Goal: Transaction & Acquisition: Purchase product/service

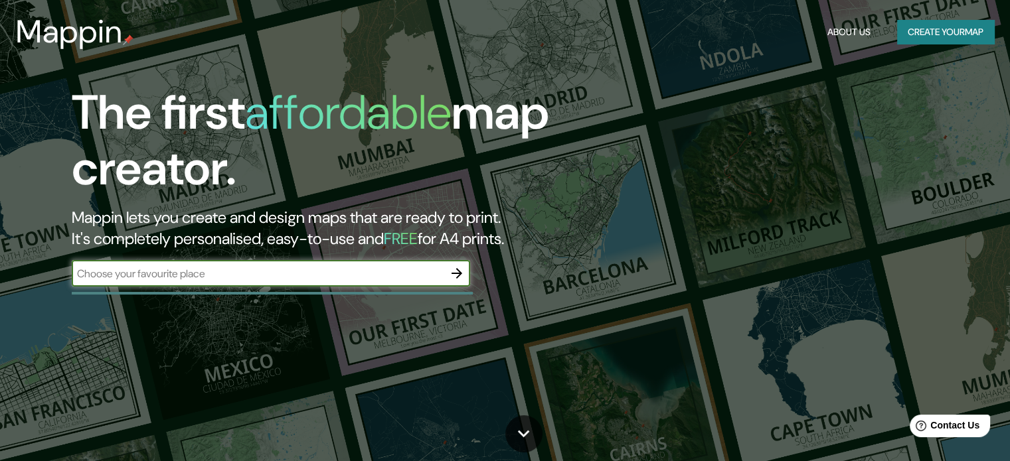
click at [423, 277] on input "text" at bounding box center [258, 273] width 372 height 15
type input "rosario"
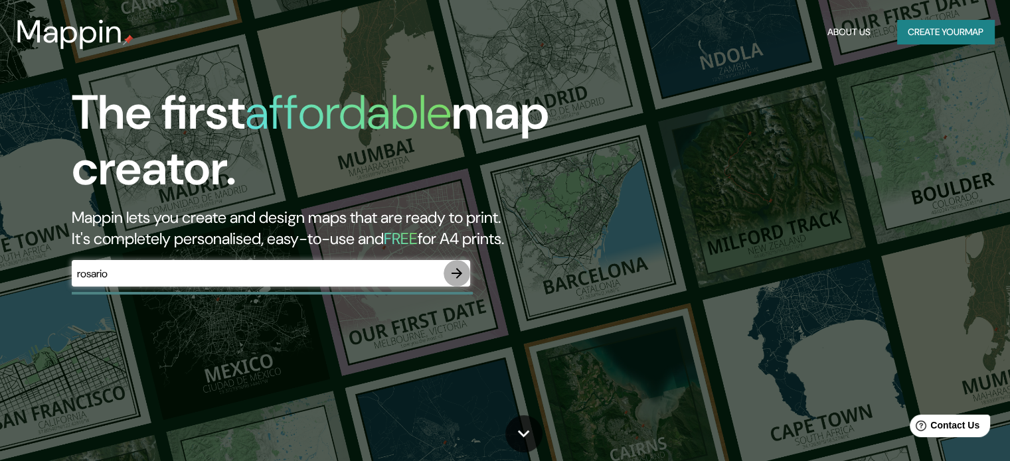
click at [464, 269] on icon "button" at bounding box center [457, 274] width 16 height 16
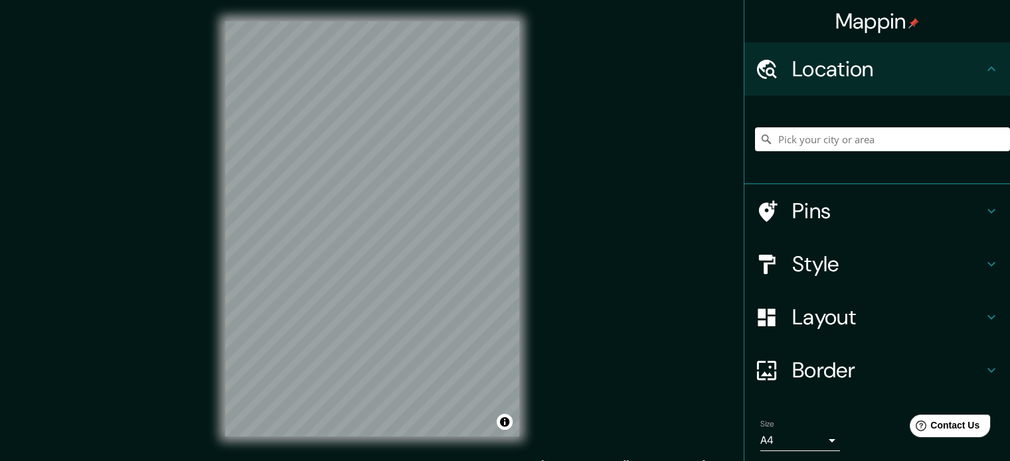
click at [903, 323] on h4 "Layout" at bounding box center [887, 317] width 191 height 27
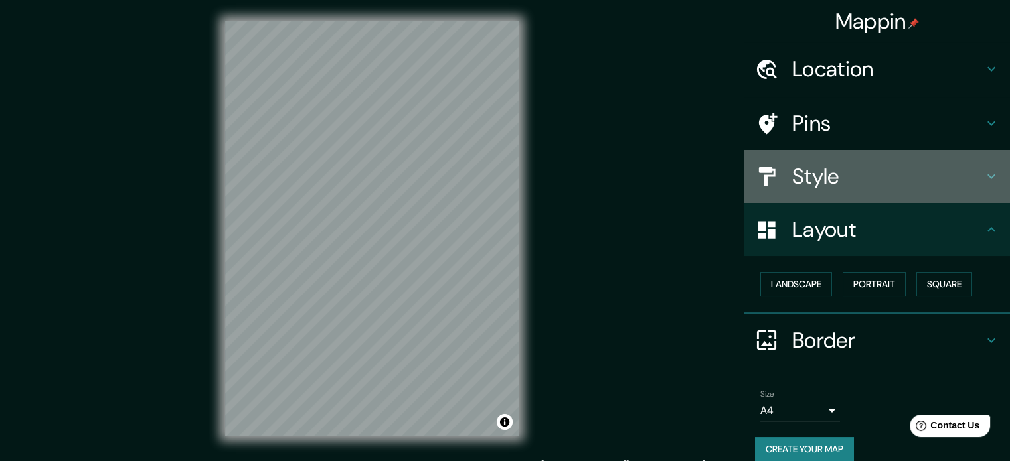
click at [873, 177] on h4 "Style" at bounding box center [887, 176] width 191 height 27
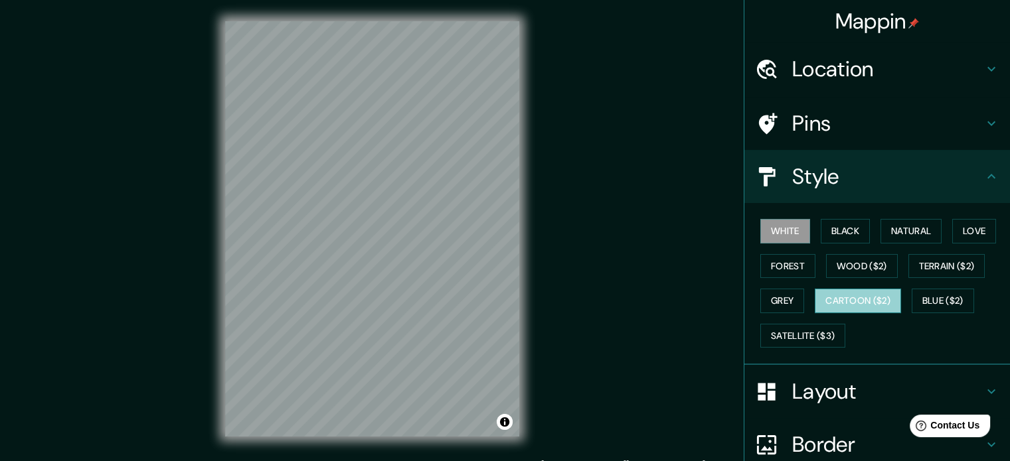
click at [858, 303] on button "Cartoon ($2)" at bounding box center [857, 301] width 86 height 25
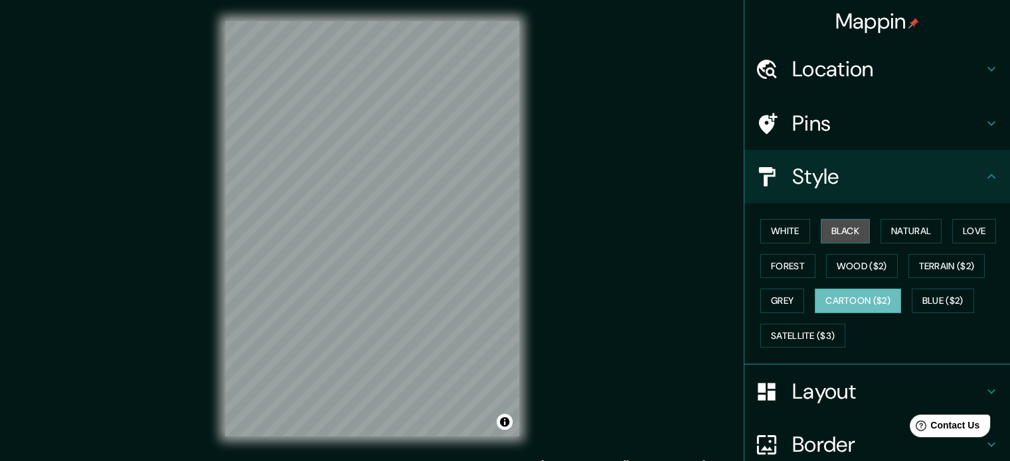
click at [850, 233] on button "Black" at bounding box center [845, 231] width 50 height 25
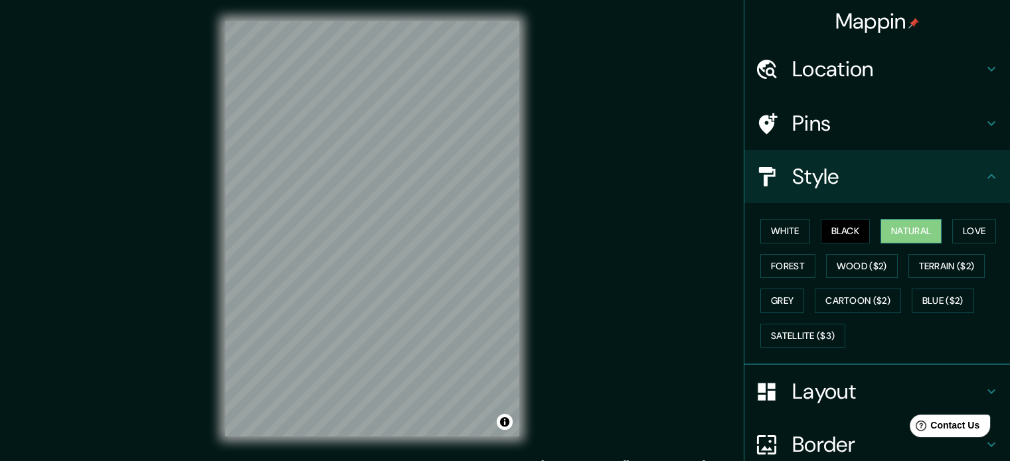
click at [902, 236] on button "Natural" at bounding box center [910, 231] width 61 height 25
click at [789, 264] on button "Forest" at bounding box center [787, 266] width 55 height 25
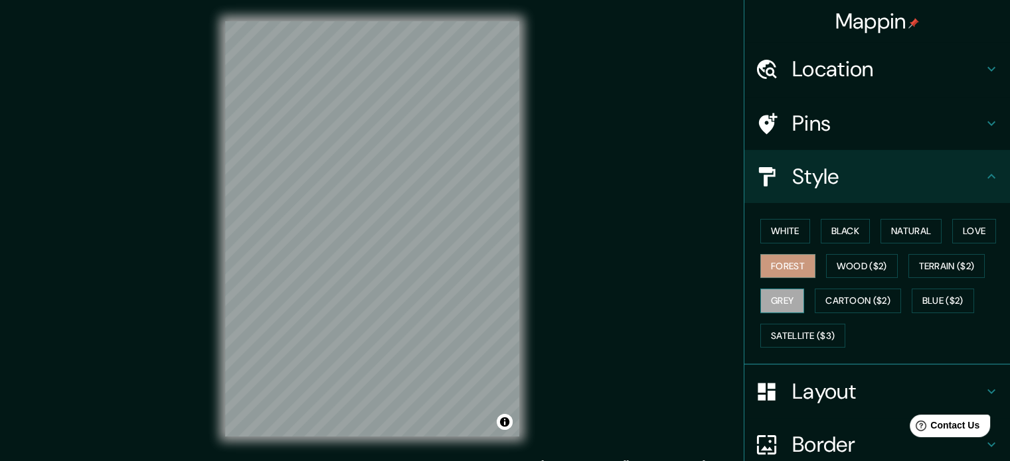
click at [791, 303] on button "Grey" at bounding box center [782, 301] width 44 height 25
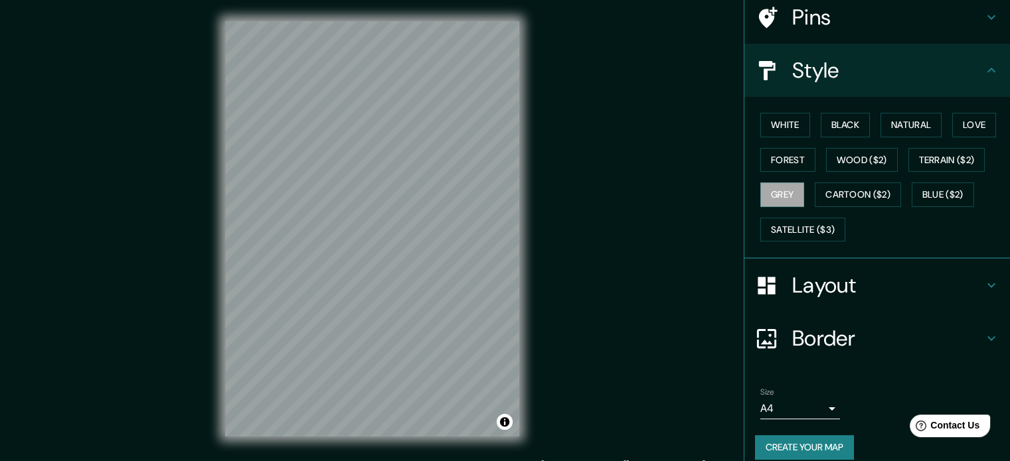
scroll to position [118, 0]
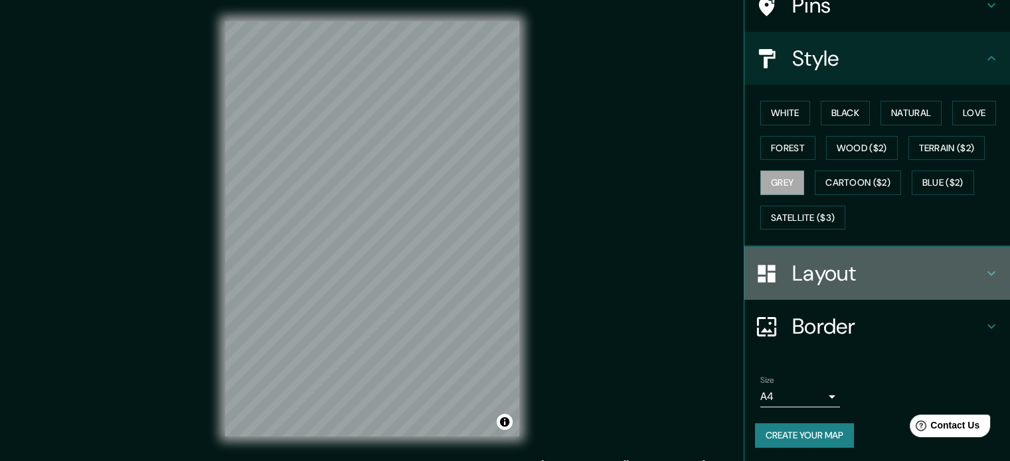
click at [889, 262] on h4 "Layout" at bounding box center [887, 273] width 191 height 27
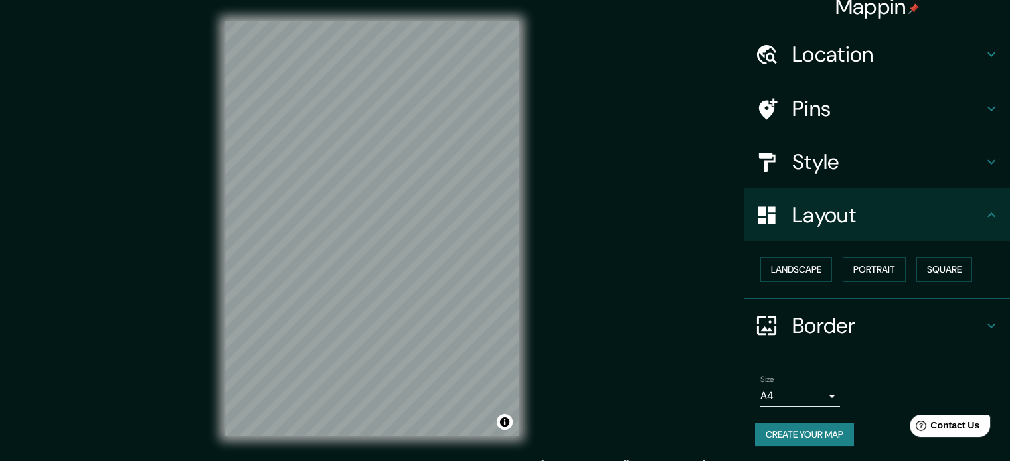
scroll to position [15, 0]
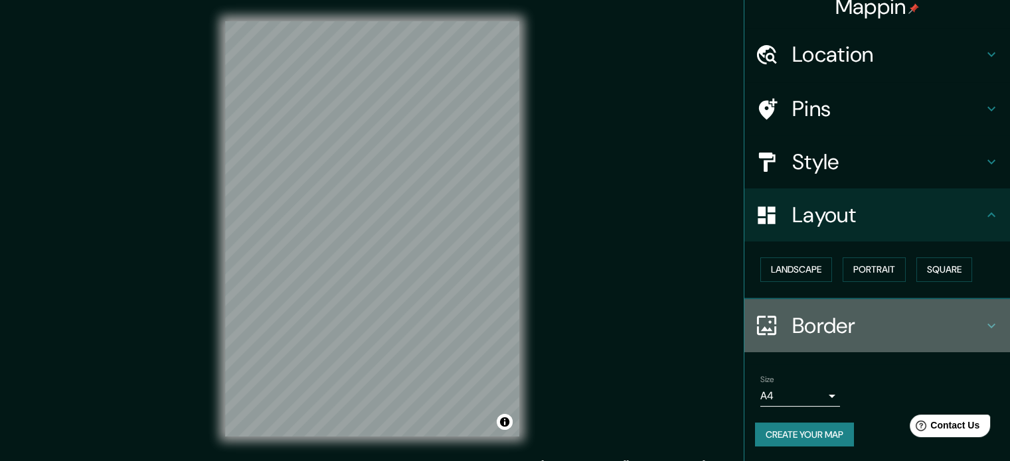
click at [826, 334] on h4 "Border" at bounding box center [887, 326] width 191 height 27
